Goal: Navigation & Orientation: Find specific page/section

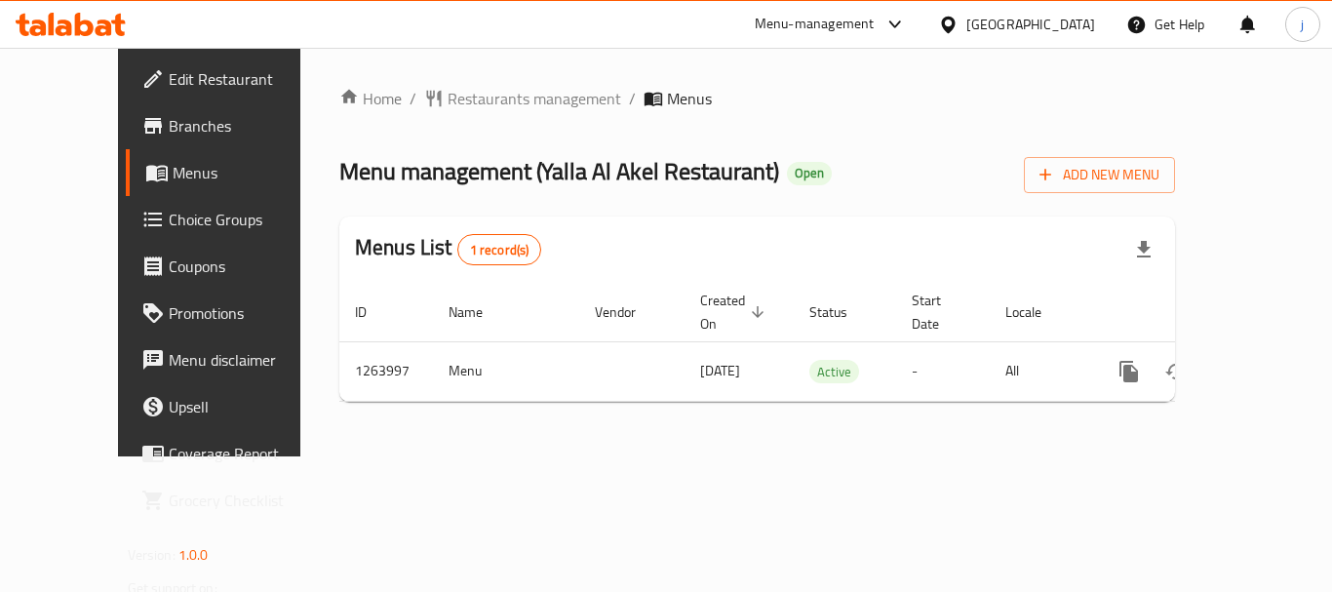
click at [958, 27] on icon at bounding box center [948, 25] width 20 height 20
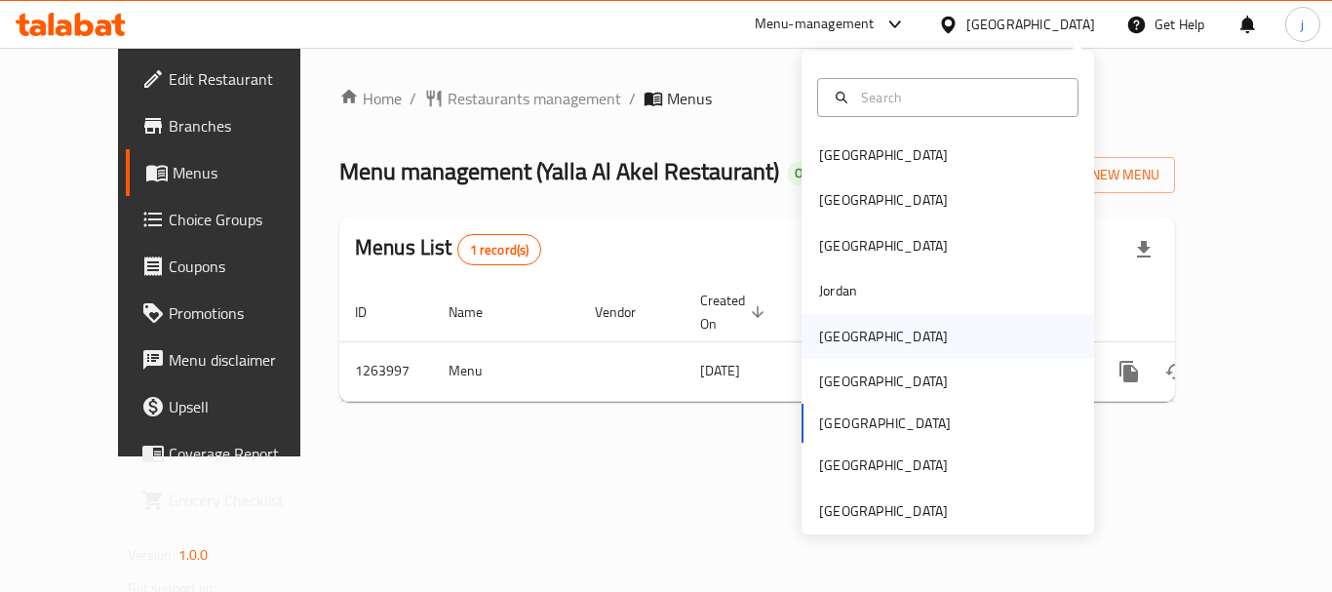
click at [819, 345] on div "Kuwait" at bounding box center [883, 336] width 129 height 21
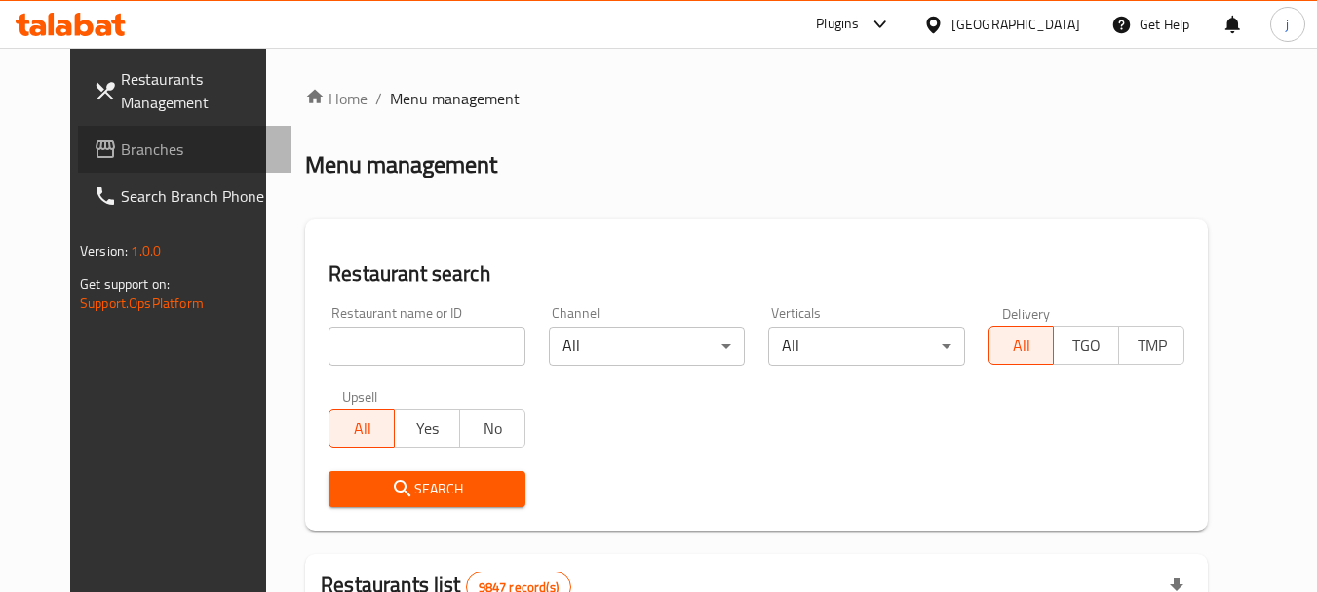
click at [121, 144] on span "Branches" at bounding box center [198, 148] width 154 height 23
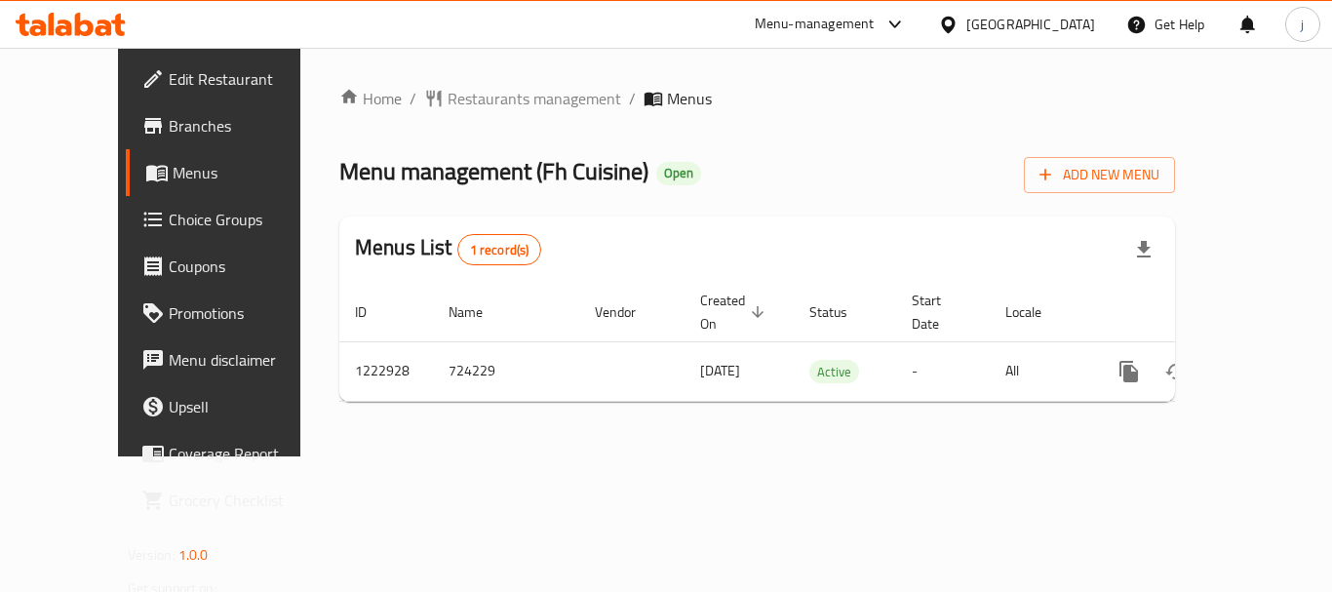
click at [966, 21] on div at bounding box center [952, 24] width 28 height 21
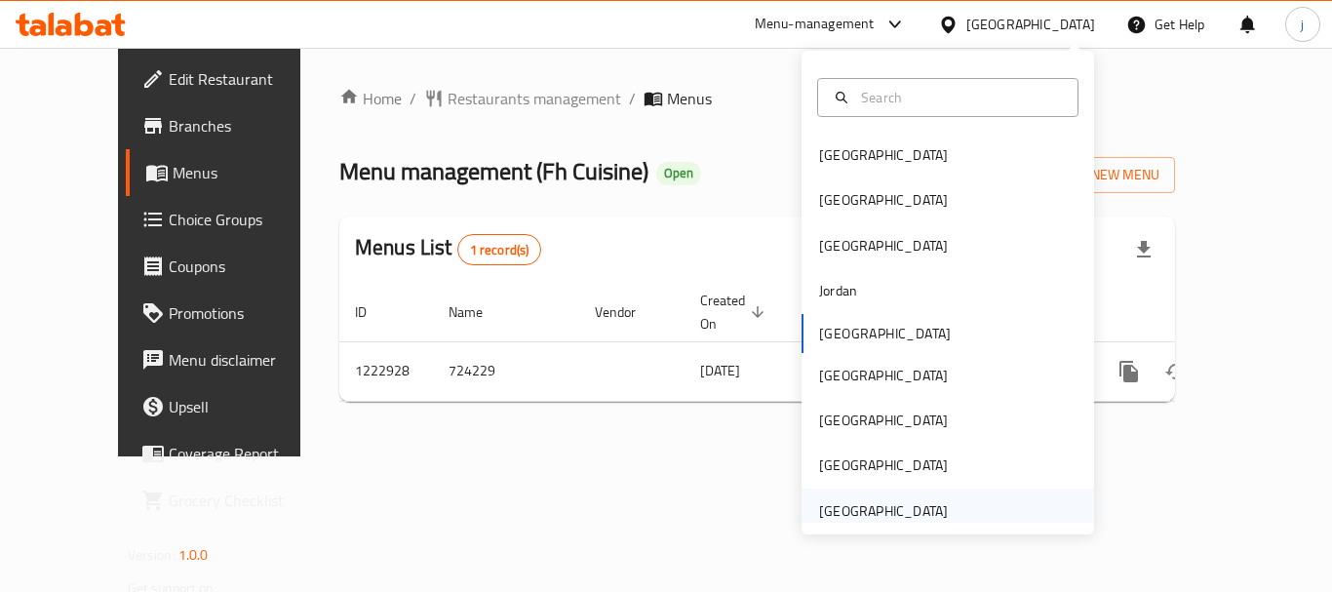
click at [831, 510] on div "[GEOGRAPHIC_DATA]" at bounding box center [883, 510] width 129 height 21
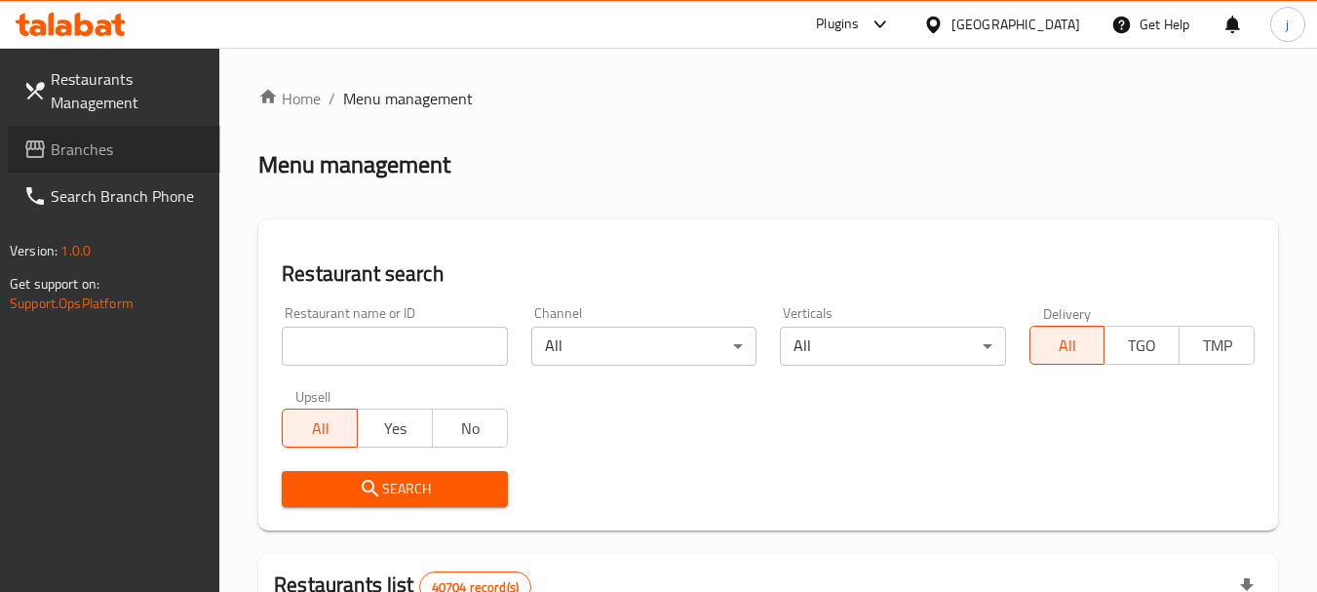
click at [84, 164] on link "Branches" at bounding box center [114, 149] width 213 height 47
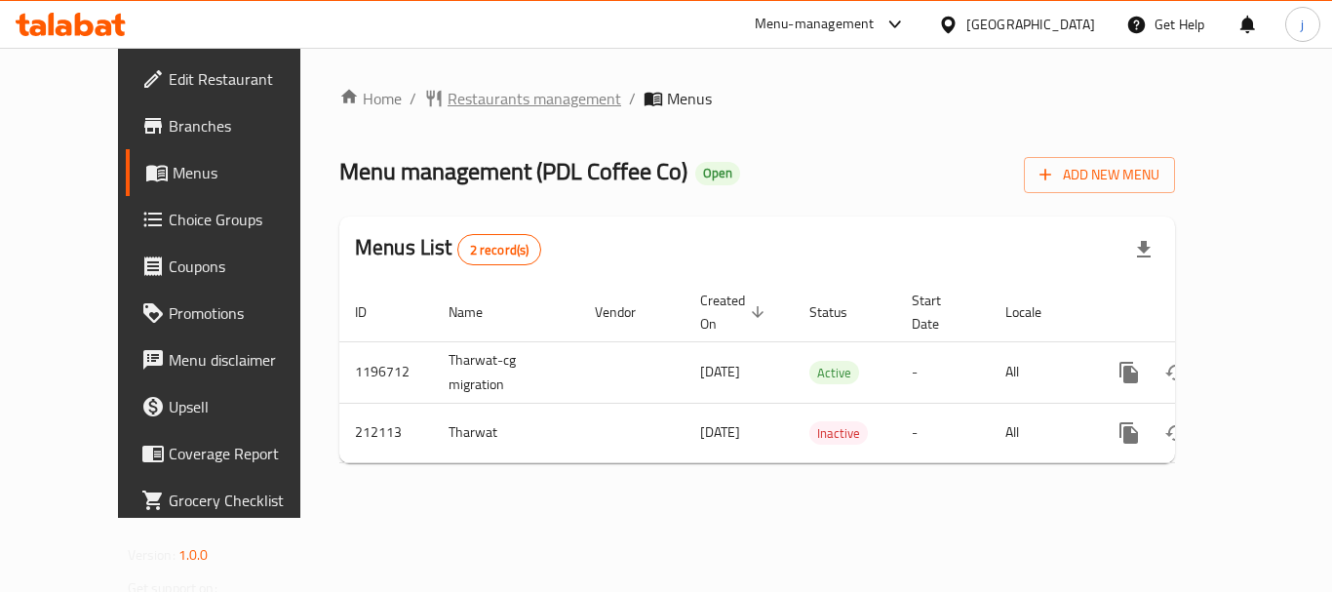
click at [472, 99] on span "Restaurants management" at bounding box center [534, 98] width 174 height 23
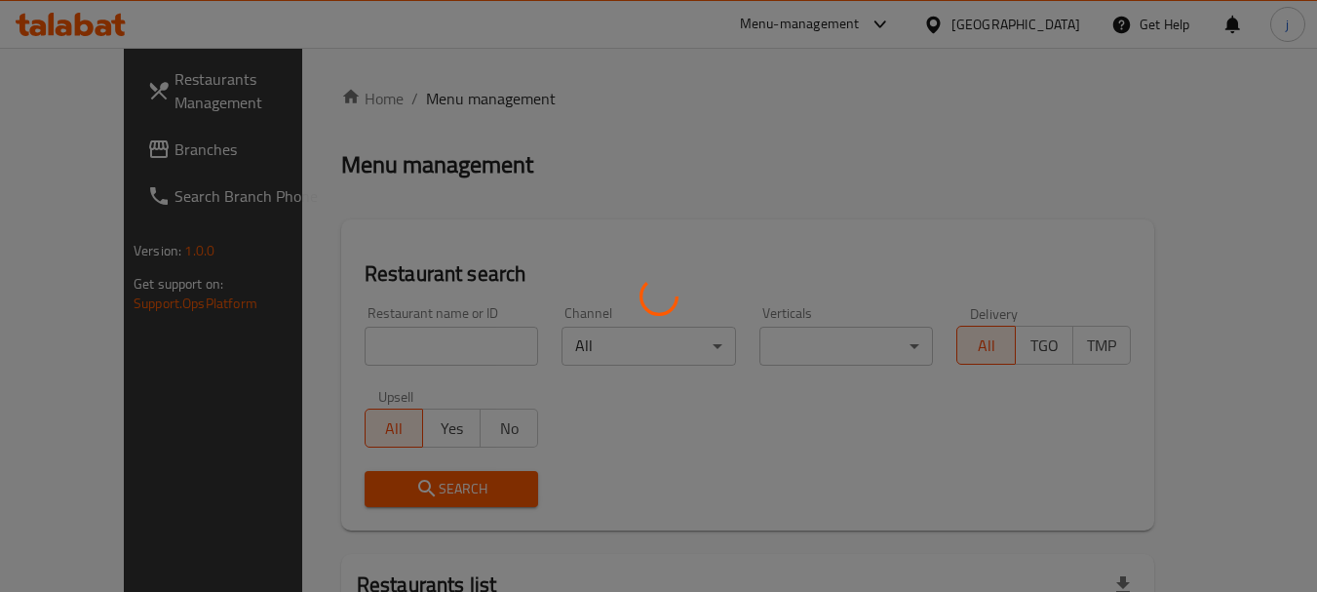
click at [96, 139] on div at bounding box center [658, 296] width 1317 height 592
click at [86, 146] on div at bounding box center [658, 296] width 1317 height 592
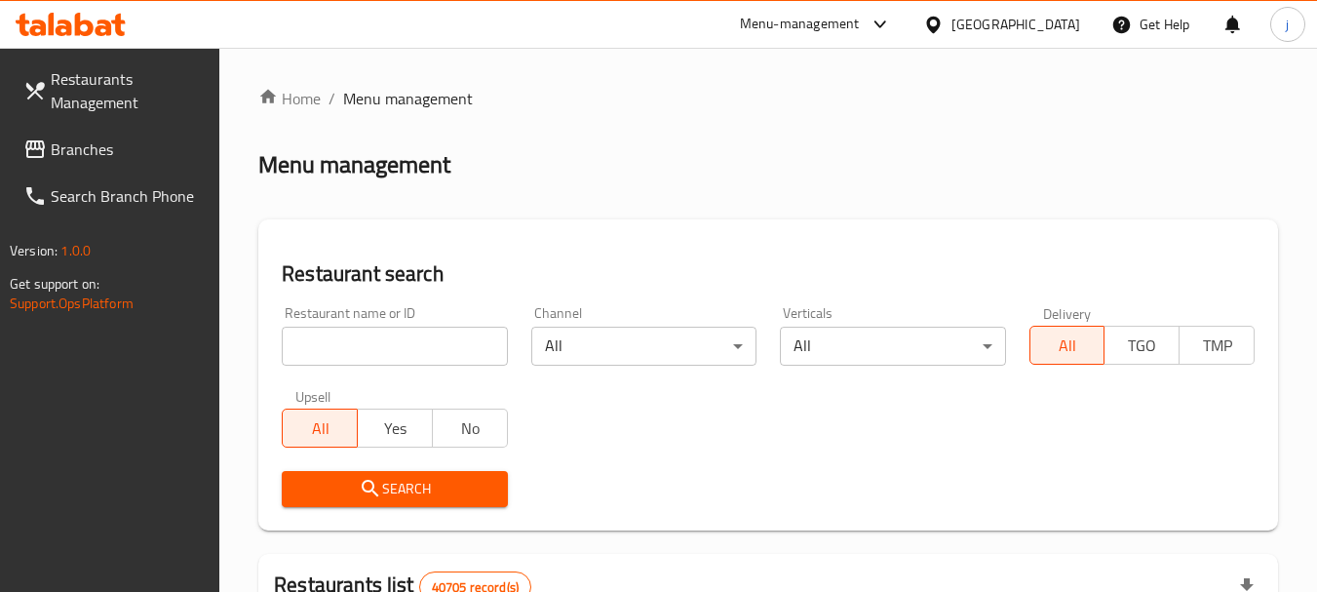
click at [86, 146] on span "Branches" at bounding box center [128, 148] width 154 height 23
